Goal: Find specific fact: Find specific fact

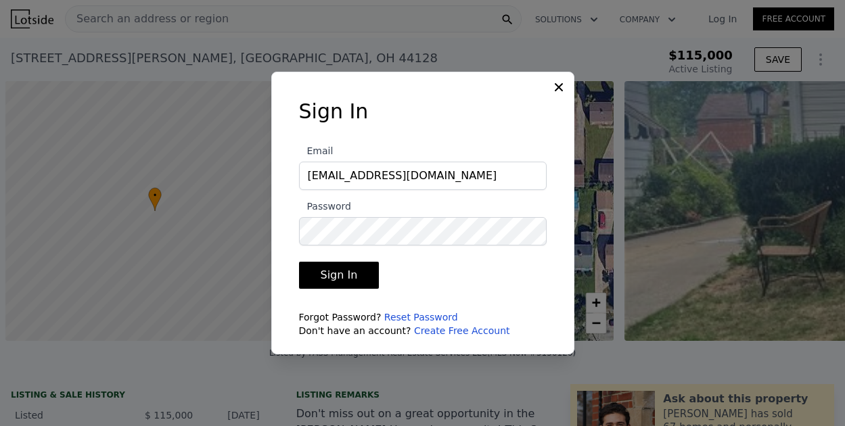
scroll to position [0, 5]
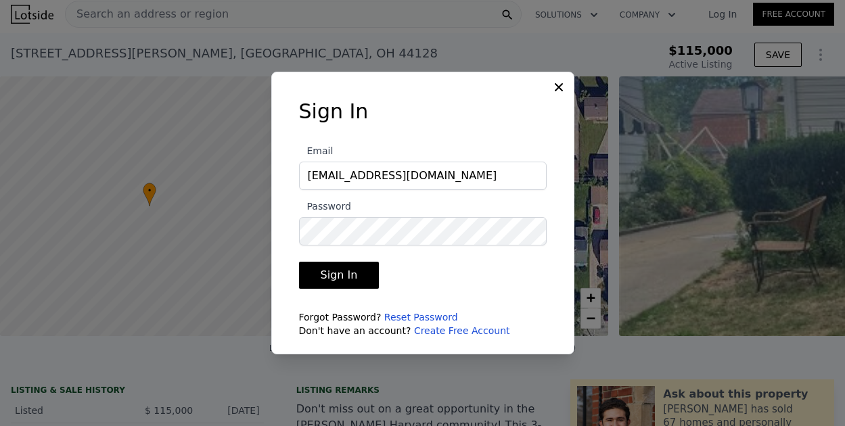
click at [333, 272] on button "Sign In" at bounding box center [339, 275] width 80 height 27
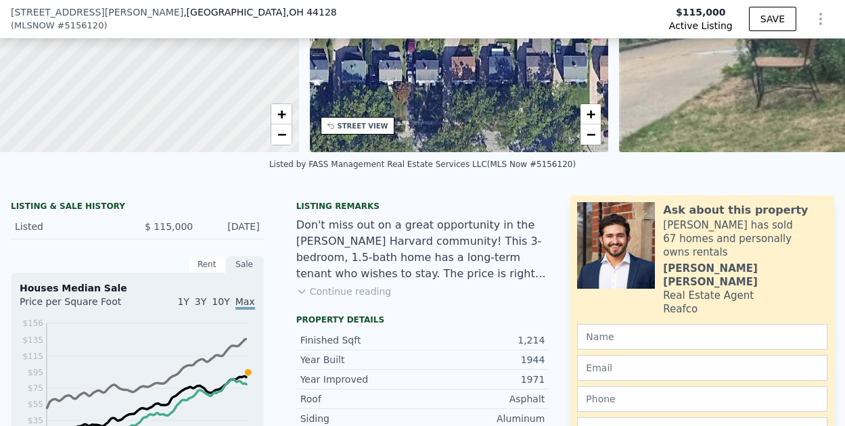
scroll to position [198, 0]
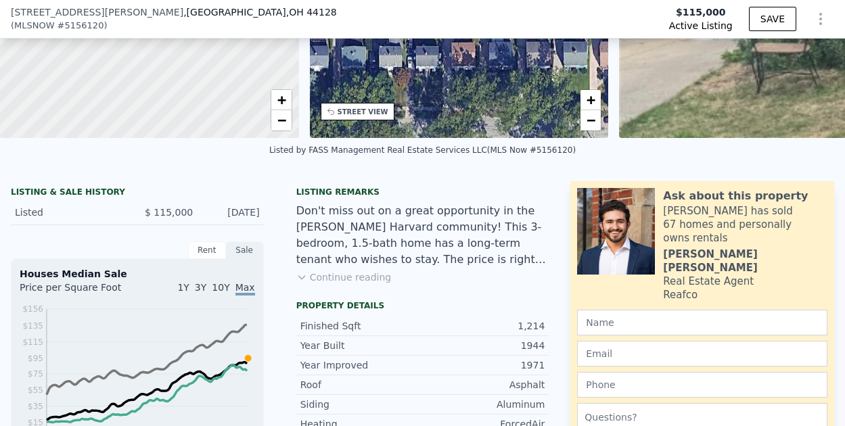
click at [302, 283] on icon at bounding box center [301, 277] width 11 height 11
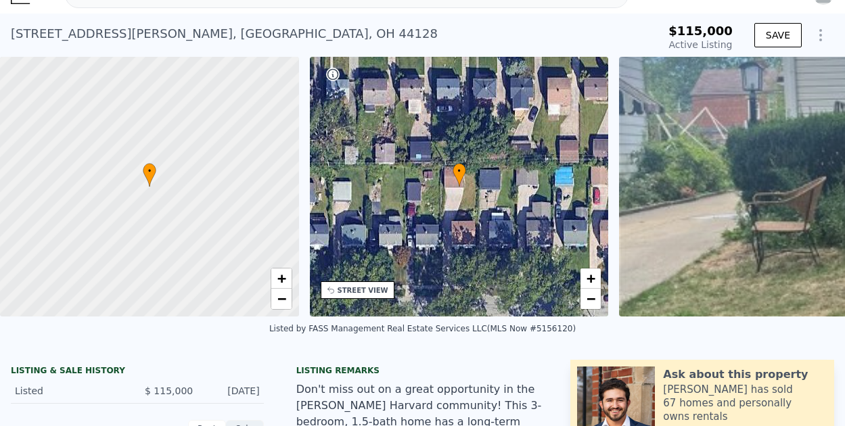
scroll to position [5, 0]
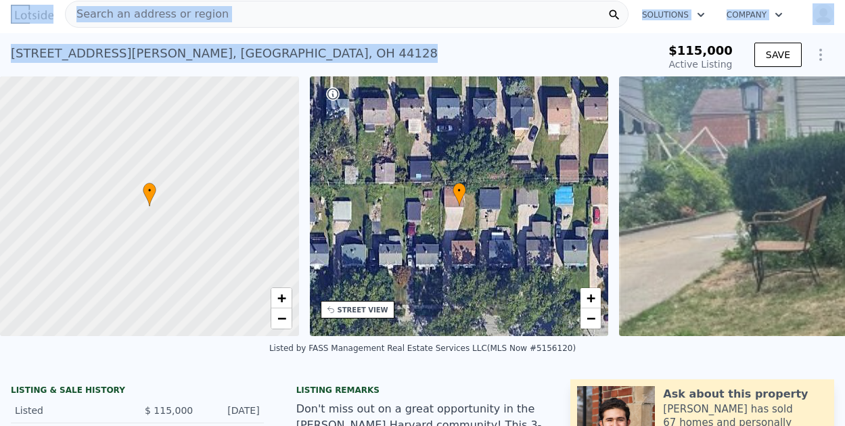
drag, startPoint x: 235, startPoint y: 53, endPoint x: 113, endPoint y: 51, distance: 121.8
click at [0, 56] on div "[STREET_ADDRESS][PERSON_NAME] Active at $115k $115,000 Active Listing SAVE" at bounding box center [422, 54] width 845 height 43
drag, startPoint x: 230, startPoint y: 55, endPoint x: 90, endPoint y: 55, distance: 140.0
click at [1, 55] on div "[STREET_ADDRESS][PERSON_NAME] Active at $115k $115,000 Active Listing SAVE" at bounding box center [422, 54] width 845 height 43
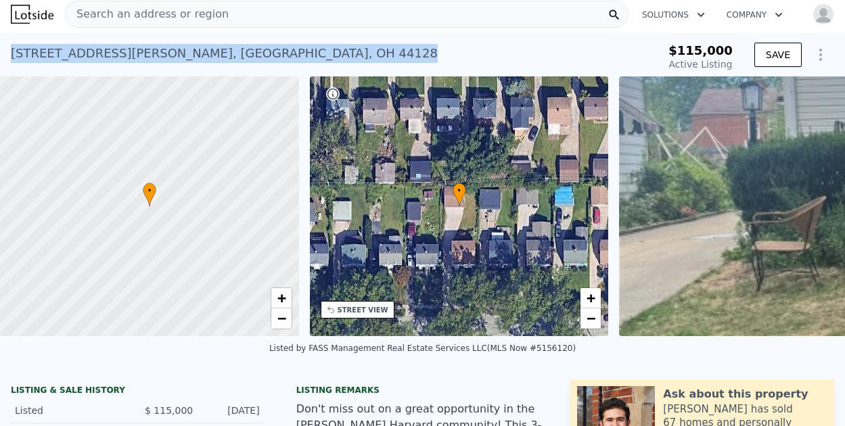
copy div "[STREET_ADDRESS][PERSON_NAME]"
click at [241, 55] on div "[STREET_ADDRESS][PERSON_NAME] Active at $115k" at bounding box center [314, 58] width 607 height 38
drag, startPoint x: 233, startPoint y: 52, endPoint x: 11, endPoint y: 58, distance: 222.6
click at [11, 58] on div "[STREET_ADDRESS][PERSON_NAME] Active at $115k" at bounding box center [314, 58] width 607 height 38
copy div "[STREET_ADDRESS][PERSON_NAME]"
